Goal: Transaction & Acquisition: Purchase product/service

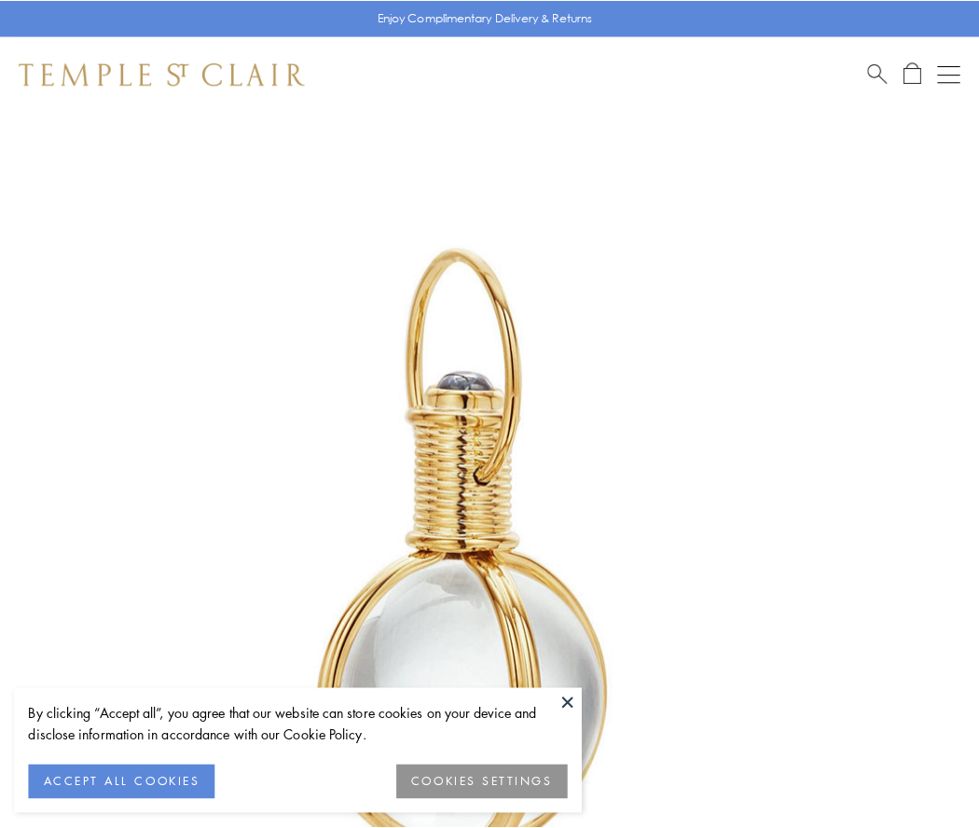
scroll to position [487, 0]
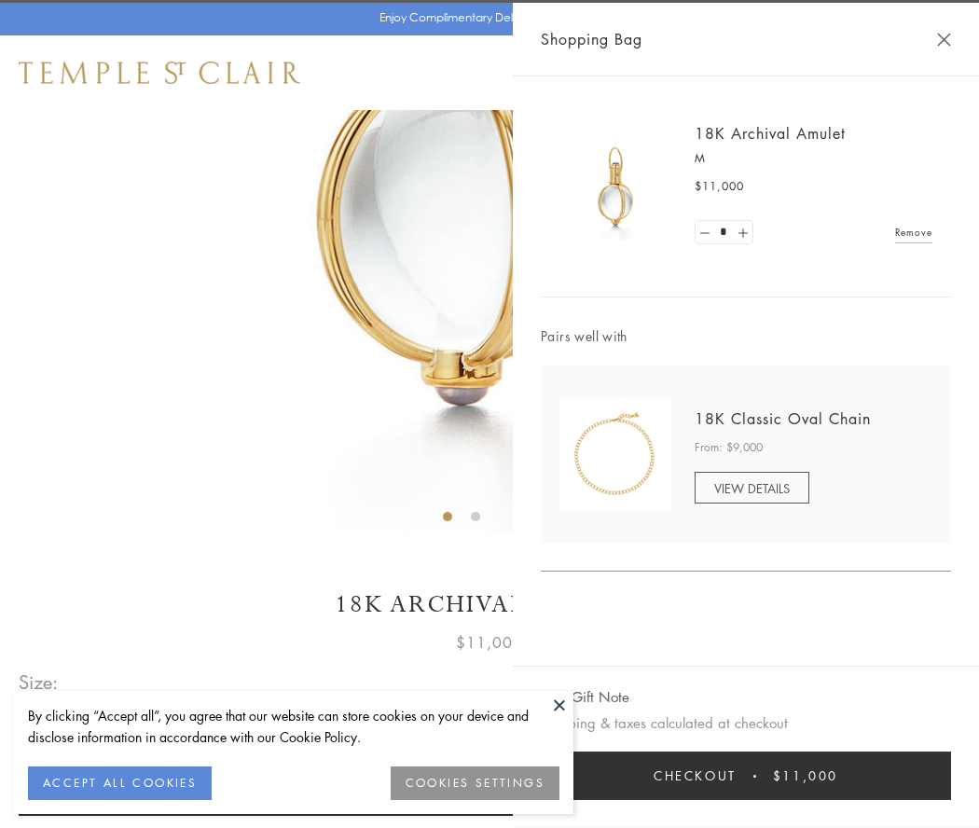
click at [746, 776] on button "Checkout $11,000" at bounding box center [746, 775] width 410 height 48
